Goal: Find specific page/section: Find specific page/section

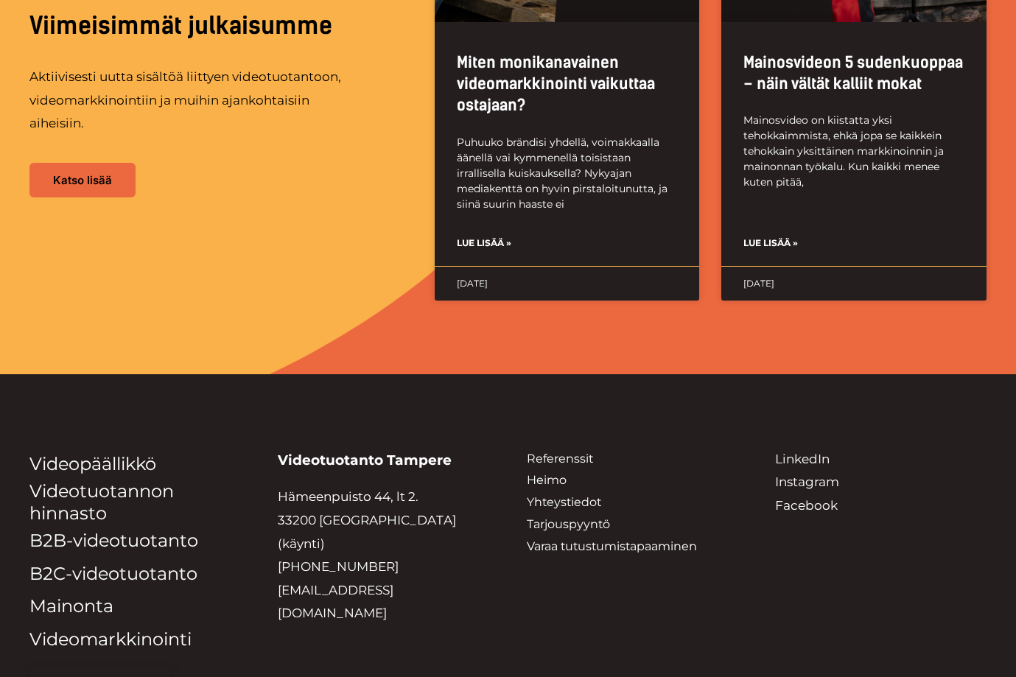
scroll to position [3593, 0]
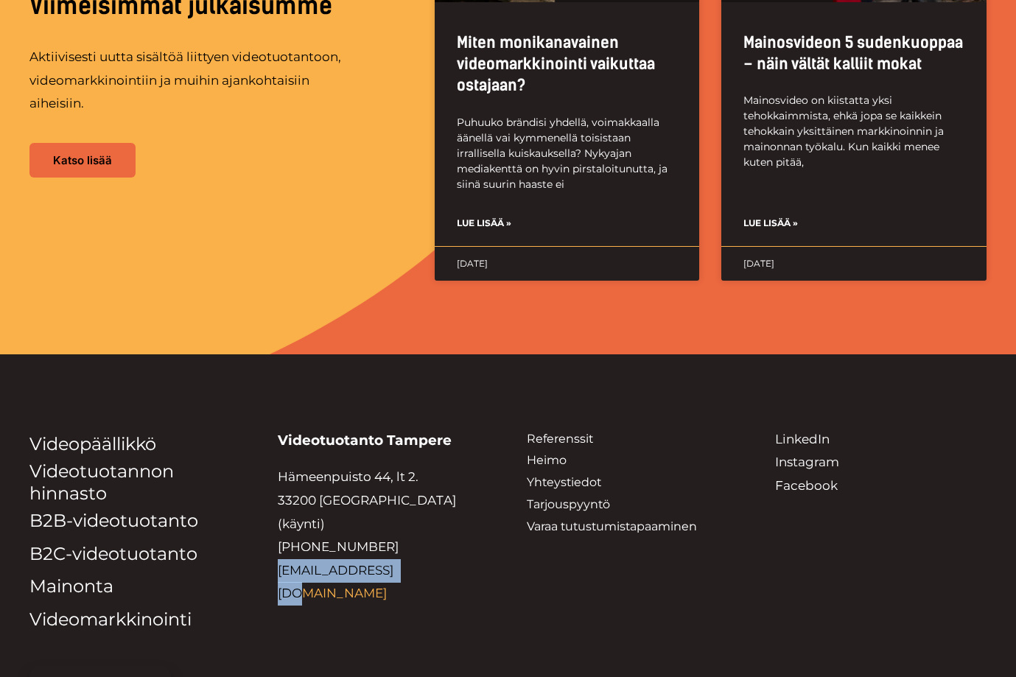
drag, startPoint x: 415, startPoint y: 462, endPoint x: 279, endPoint y: 461, distance: 135.6
click at [279, 466] on p "Hämeenpuisto 44, lt 2. 33200 Tampere (käynti) +358 44 235 3810 info@heimofilms.…" at bounding box center [384, 535] width 212 height 139
copy link "[EMAIL_ADDRESS][DOMAIN_NAME]"
drag, startPoint x: 429, startPoint y: 590, endPoint x: 447, endPoint y: 584, distance: 18.9
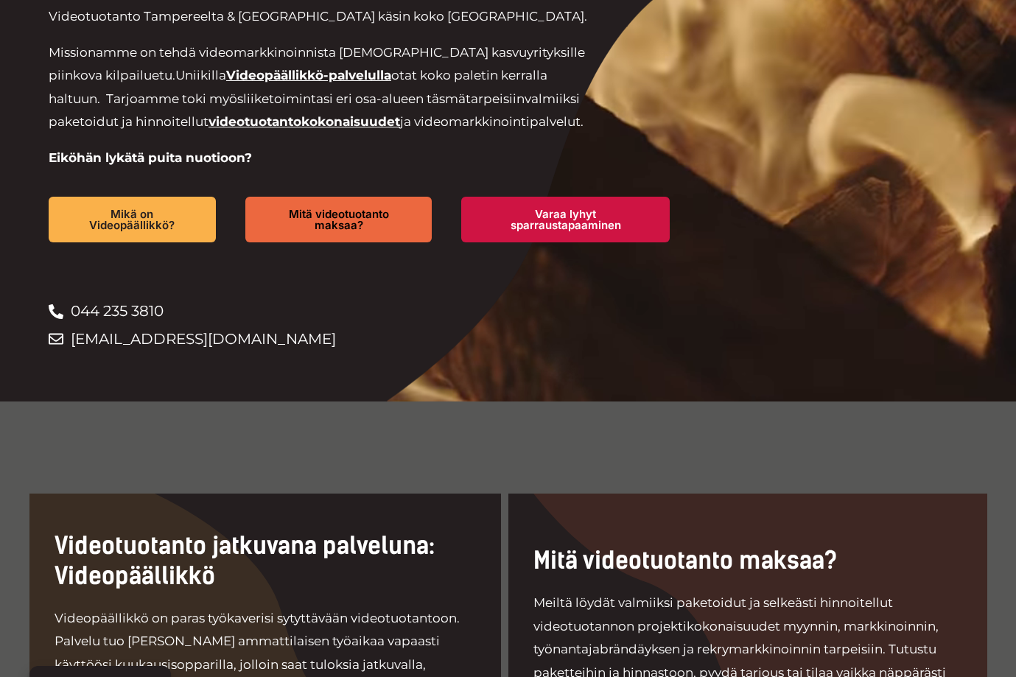
scroll to position [0, 0]
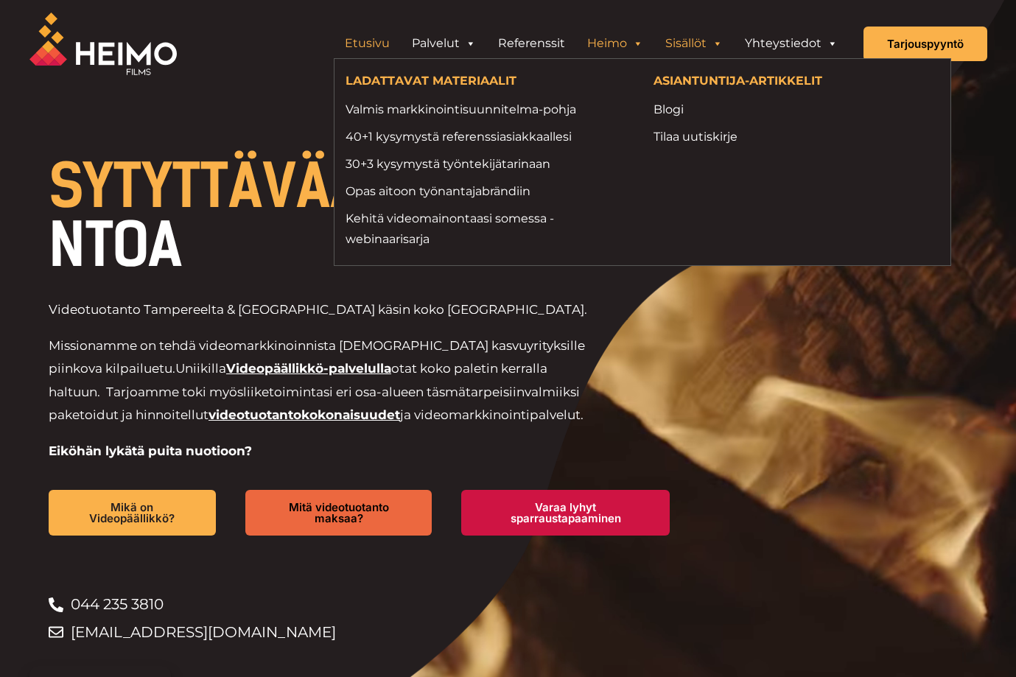
click at [627, 39] on link "Heimo" at bounding box center [615, 43] width 78 height 29
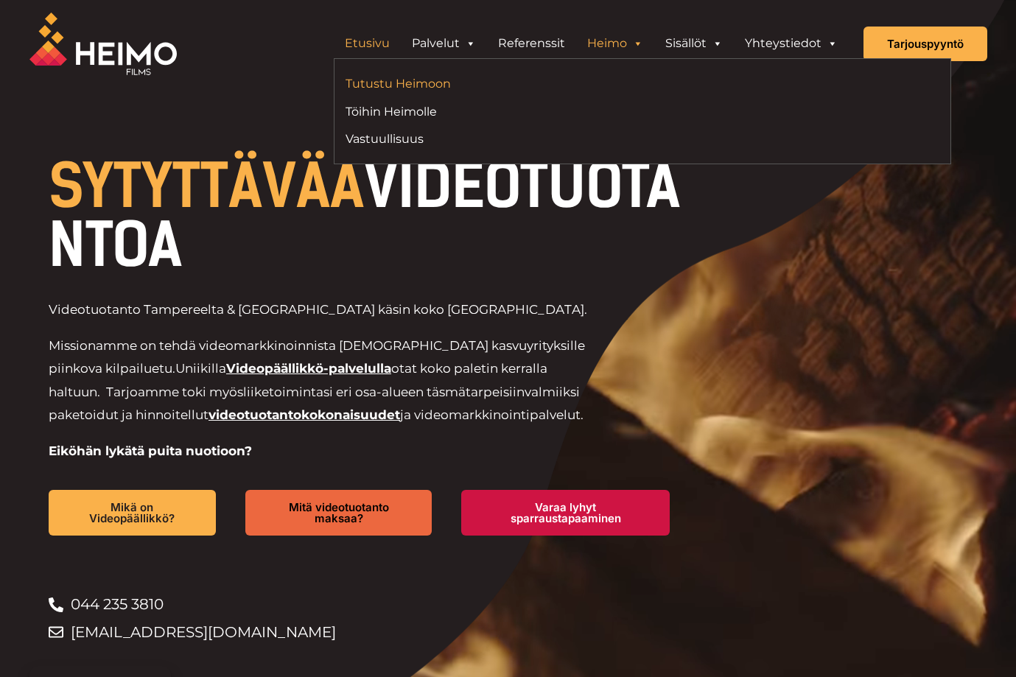
click at [453, 80] on link "Tutustu Heimoon" at bounding box center [489, 84] width 286 height 20
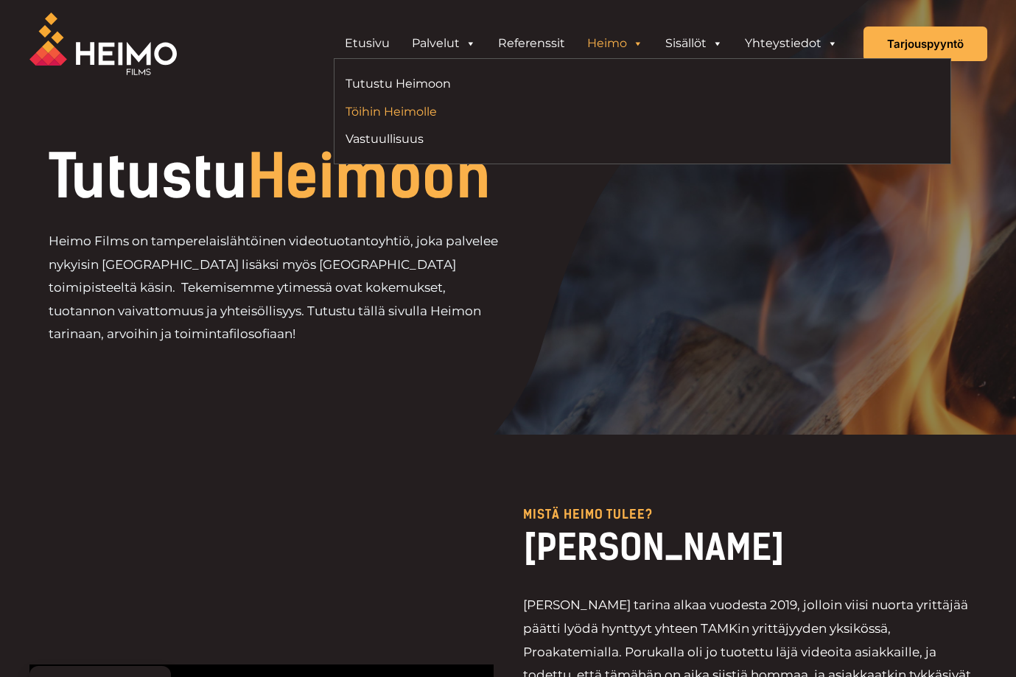
click at [562, 111] on link "Töihin Heimolle" at bounding box center [489, 112] width 286 height 20
